Goal: Browse casually

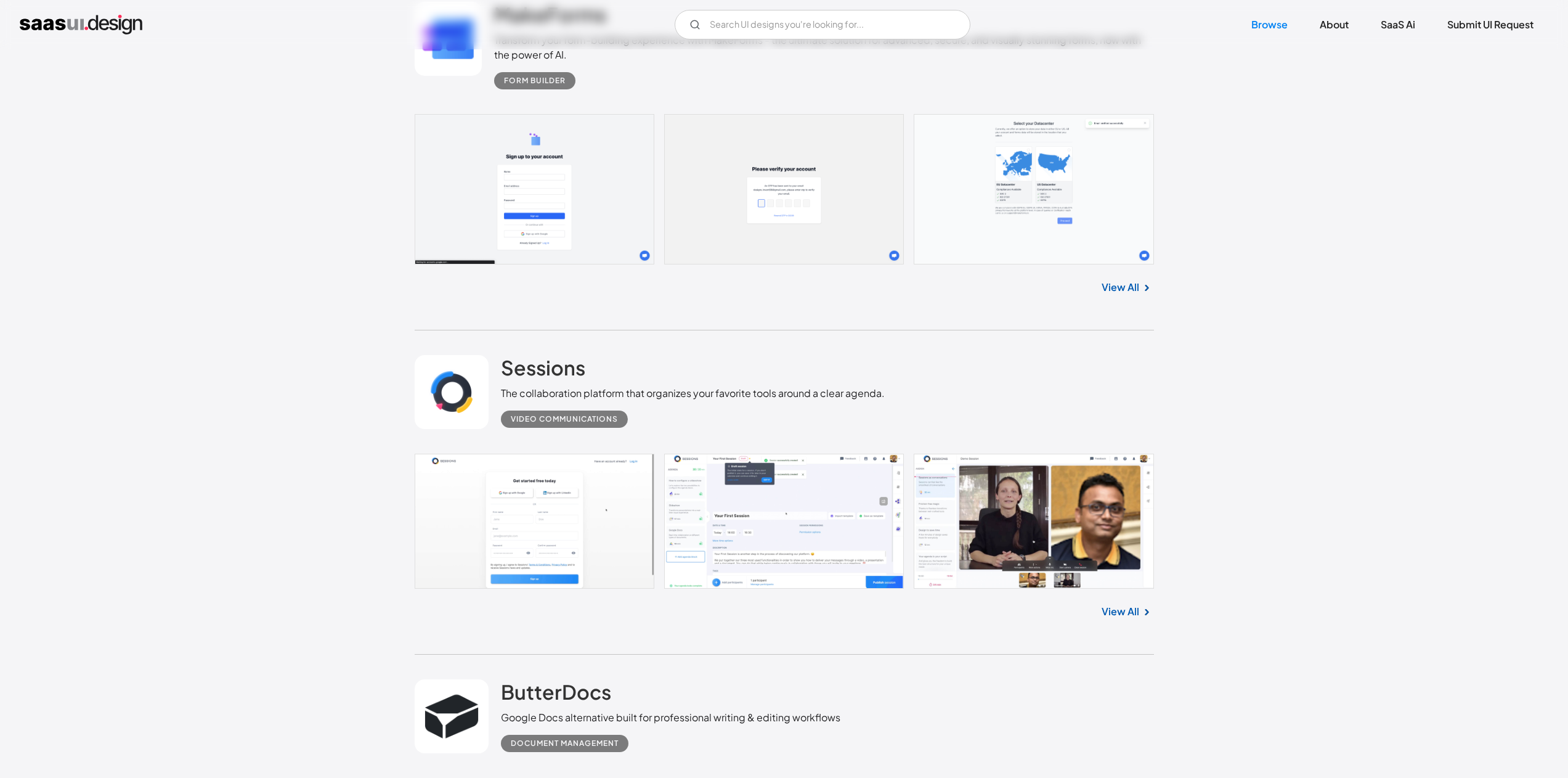
scroll to position [4542, 0]
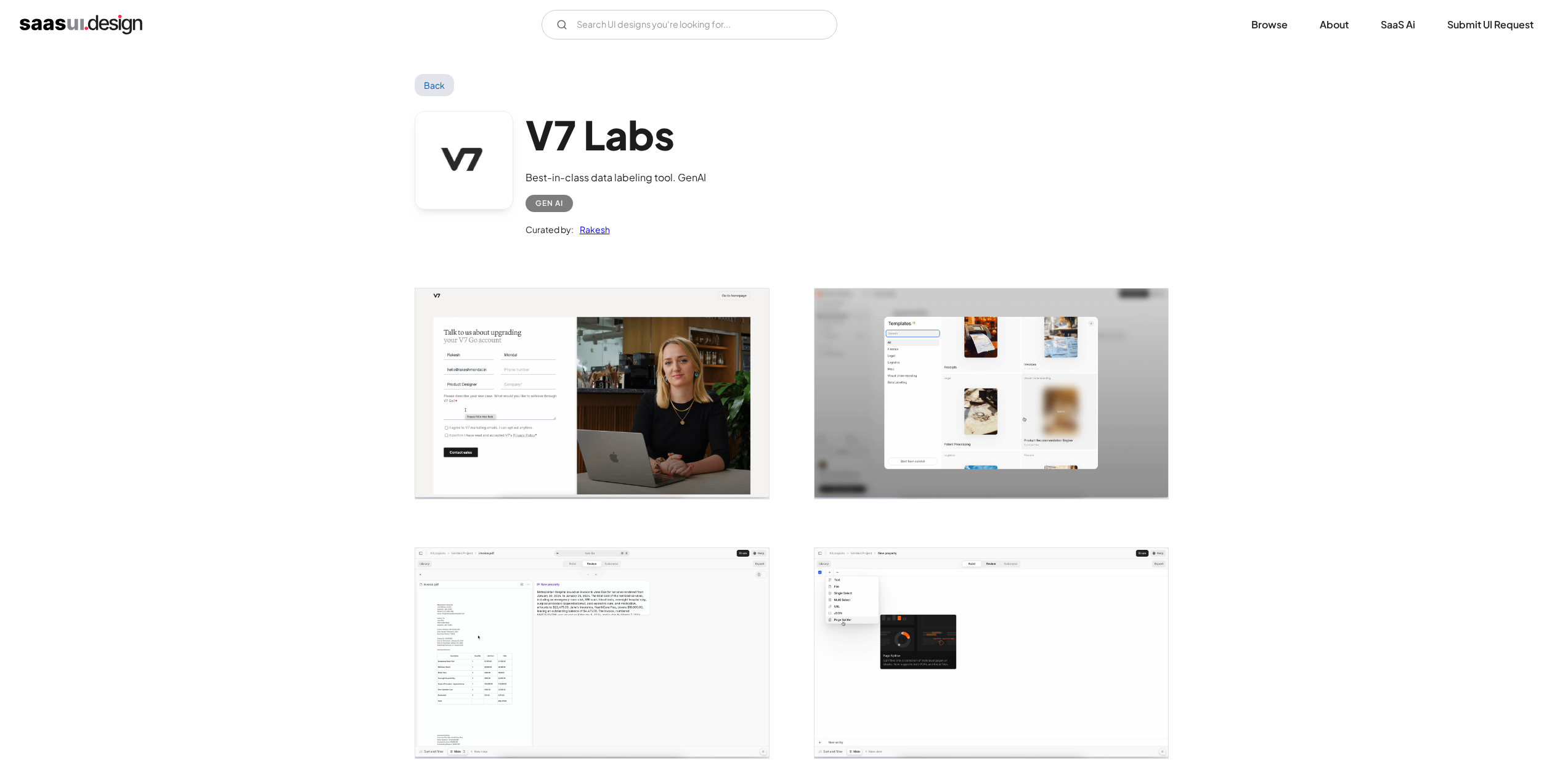
scroll to position [242, 0]
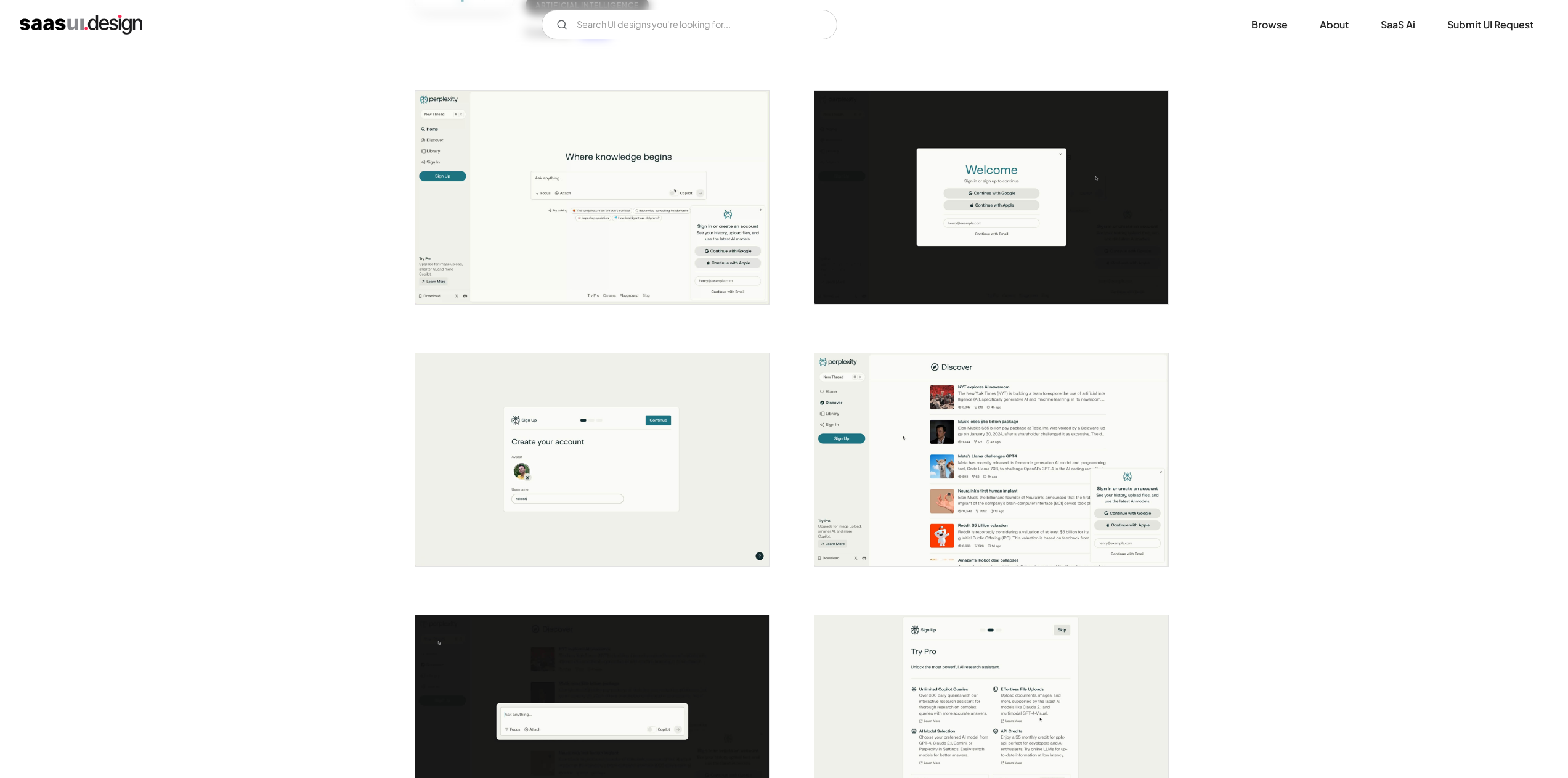
scroll to position [544, 0]
